Goal: Transaction & Acquisition: Purchase product/service

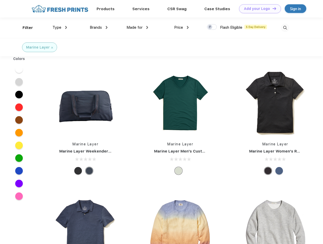
click at [258, 9] on link "Add your Logo Design Tool" at bounding box center [260, 8] width 42 height 9
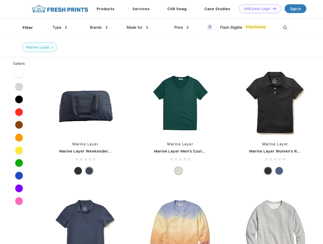
click at [0, 0] on div "Design Tool" at bounding box center [0, 0] width 0 height 0
click at [272, 8] on link "Add your Logo Design Tool" at bounding box center [260, 8] width 42 height 9
click at [24, 28] on div "Filter" at bounding box center [28, 28] width 10 height 6
click at [60, 27] on span "Type" at bounding box center [57, 27] width 9 height 5
click at [99, 27] on span "Brands" at bounding box center [96, 27] width 12 height 5
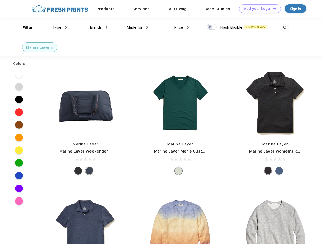
click at [138, 27] on span "Made for" at bounding box center [135, 27] width 16 height 5
click at [182, 27] on span "Price" at bounding box center [178, 27] width 9 height 5
click at [212, 27] on div at bounding box center [212, 27] width 10 height 6
click at [210, 27] on input "checkbox" at bounding box center [208, 25] width 3 height 3
checkbox input "true"
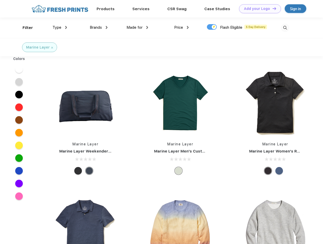
click at [285, 28] on img at bounding box center [285, 28] width 8 height 8
